Goal: Task Accomplishment & Management: Manage account settings

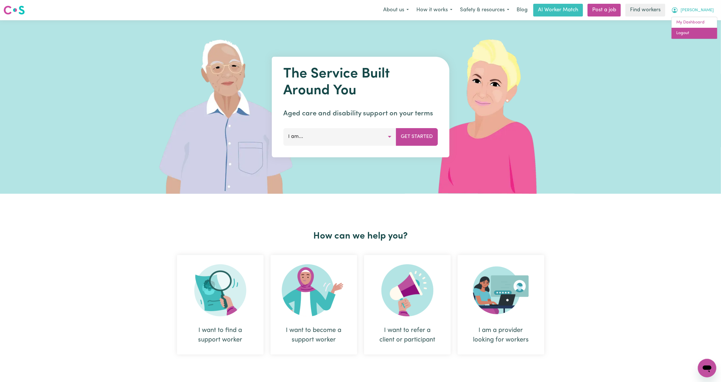
click at [708, 33] on link "Logout" at bounding box center [695, 33] width 46 height 11
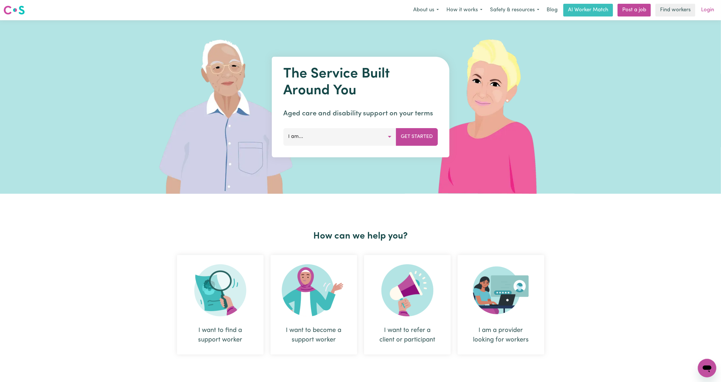
click at [711, 13] on link "Login" at bounding box center [708, 10] width 20 height 13
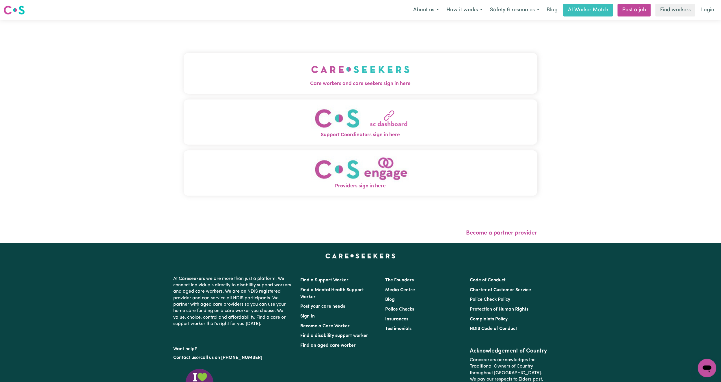
click at [270, 40] on div "Care workers and care seekers sign in here Support Coordinators sign in here Pr…" at bounding box center [361, 127] width 354 height 191
click at [270, 73] on button "Care workers and care seekers sign in here" at bounding box center [361, 73] width 354 height 40
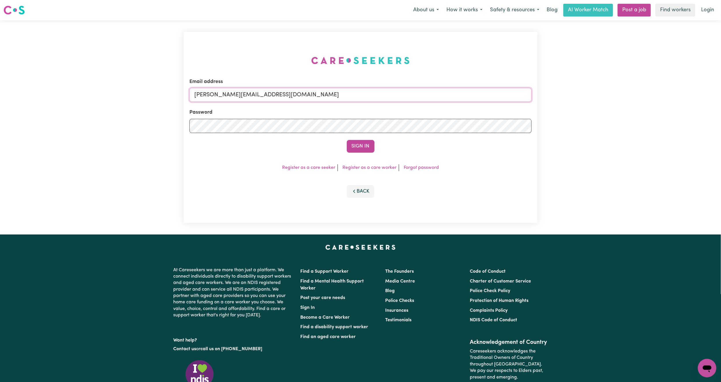
click at [204, 98] on input "[PERSON_NAME][EMAIL_ADDRESS][DOMAIN_NAME]" at bounding box center [360, 95] width 342 height 14
click at [443, 119] on form "Email address [EMAIL_ADDRESS][PERSON_NAME][DOMAIN_NAME] Password Sign In" at bounding box center [360, 115] width 342 height 75
type input "[EMAIL_ADDRESS][DOMAIN_NAME]"
click at [353, 148] on button "Sign In" at bounding box center [361, 146] width 28 height 13
